Goal: Navigation & Orientation: Find specific page/section

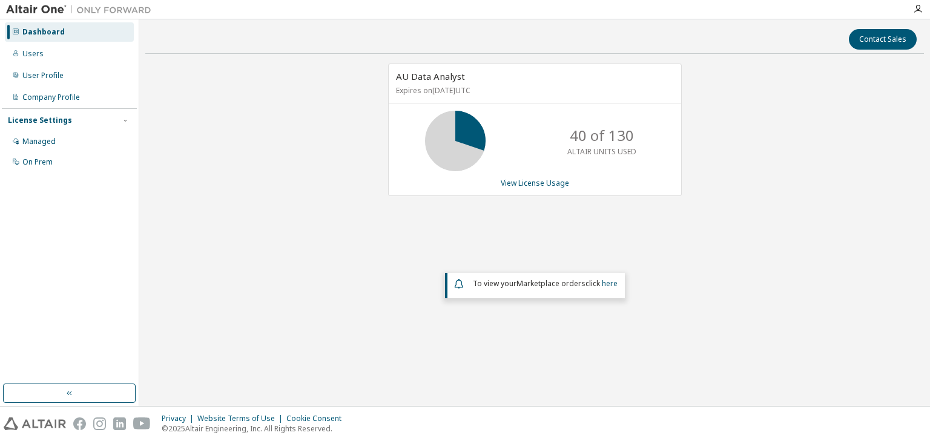
click at [320, 255] on div "AU Data Analyst Expires on [DATE] UTC 40 of 130 ALTAIR UNITS USED View License …" at bounding box center [534, 207] width 778 height 287
